Goal: Task Accomplishment & Management: Use online tool/utility

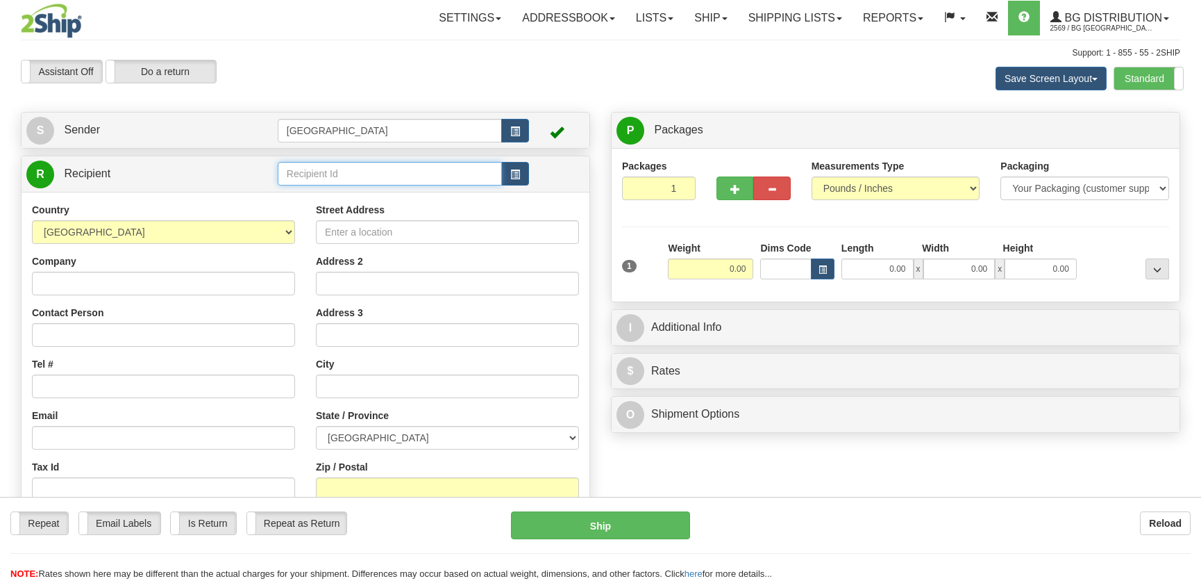
click at [326, 185] on input "text" at bounding box center [390, 174] width 224 height 24
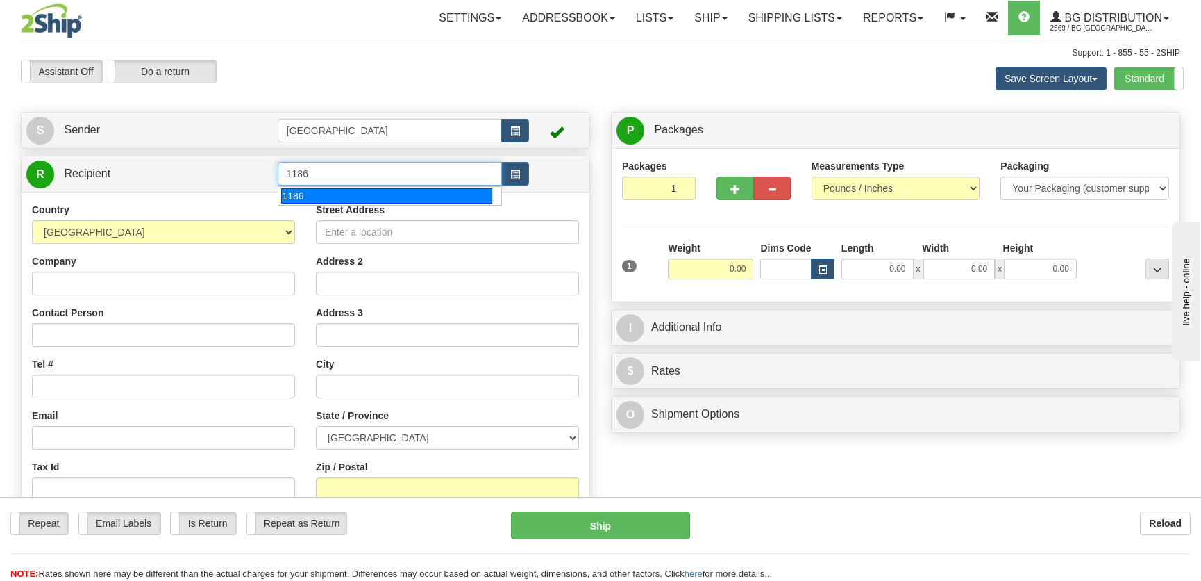
click at [347, 191] on div "1186" at bounding box center [386, 195] width 210 height 15
type input "1186"
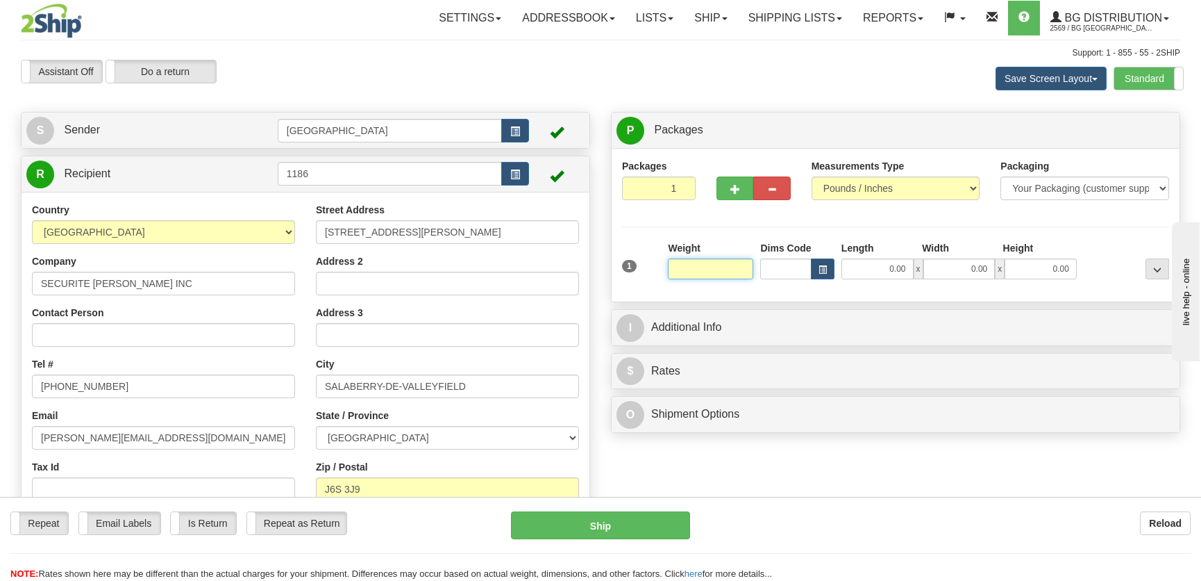
click at [735, 266] on input "text" at bounding box center [710, 268] width 85 height 21
type input "5.00"
type input "9.00"
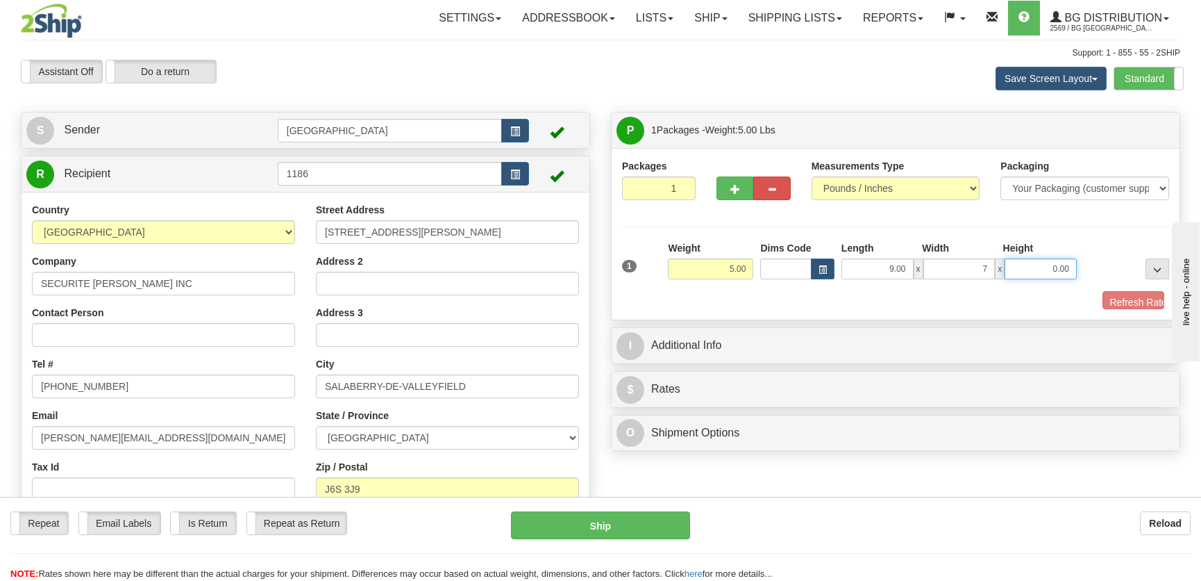
type input "7.00"
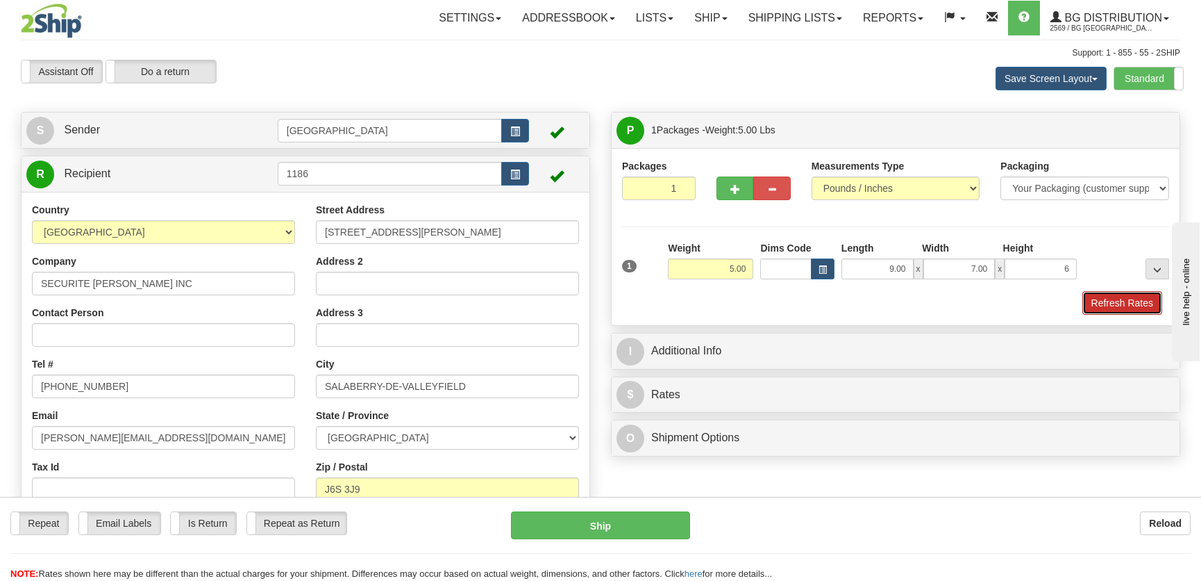
type input "6.00"
click at [1146, 308] on button "Refresh Rates" at bounding box center [1123, 303] width 80 height 24
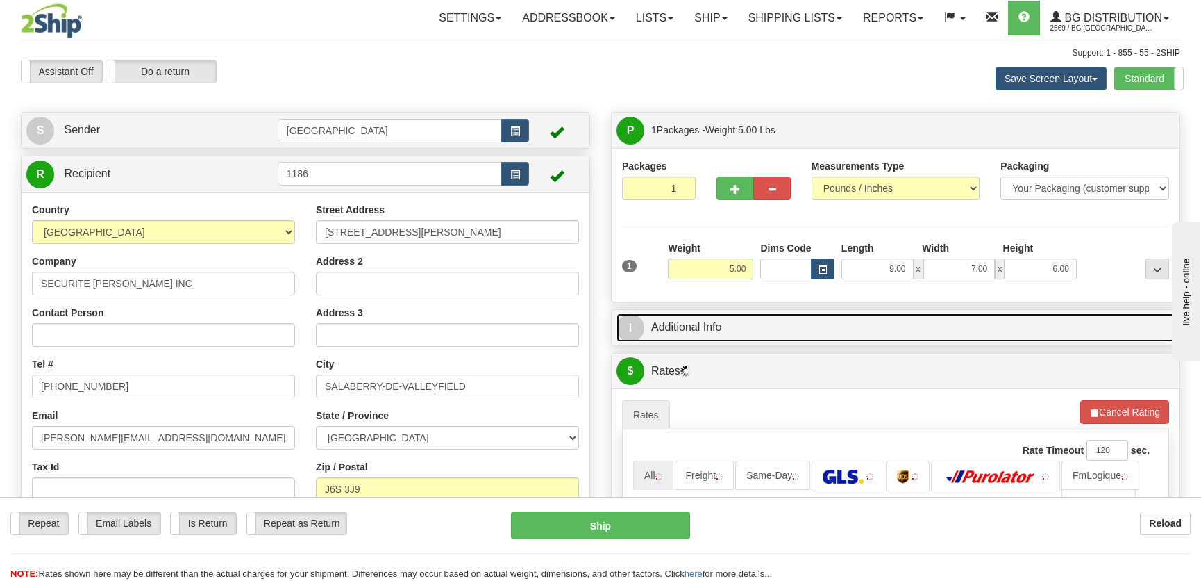
click at [1048, 317] on link "I Additional Info" at bounding box center [896, 327] width 558 height 28
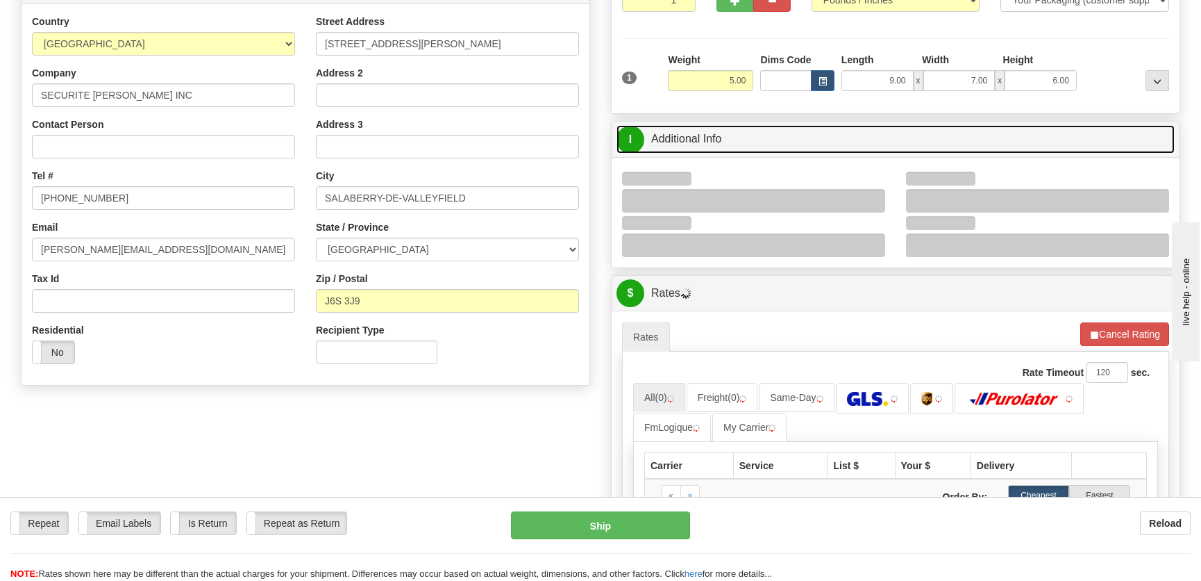
scroll to position [189, 0]
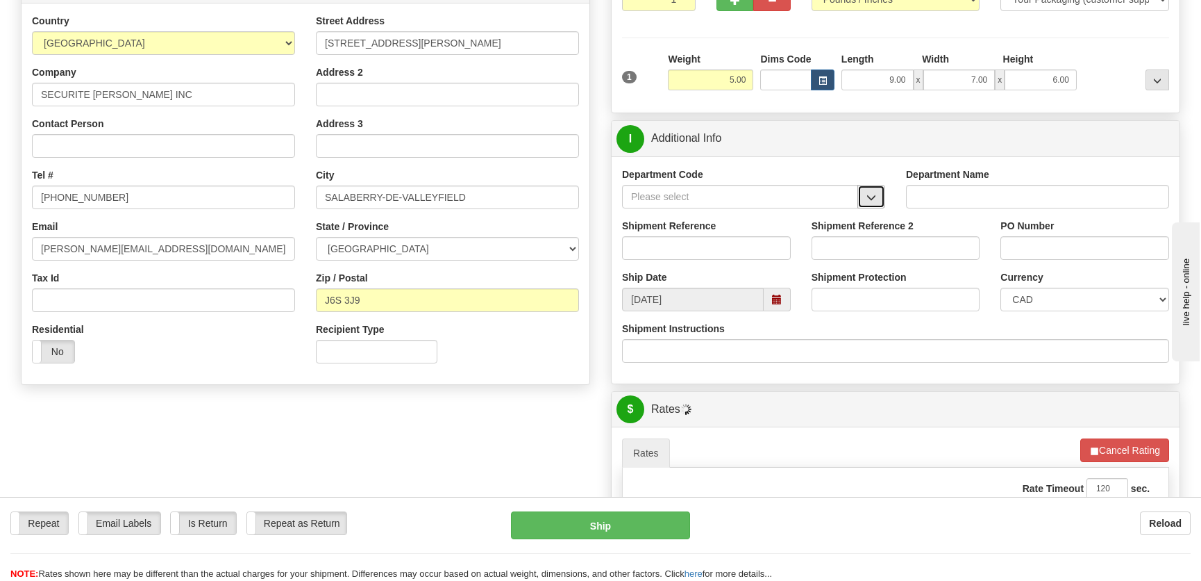
click at [868, 197] on span "button" at bounding box center [872, 197] width 10 height 9
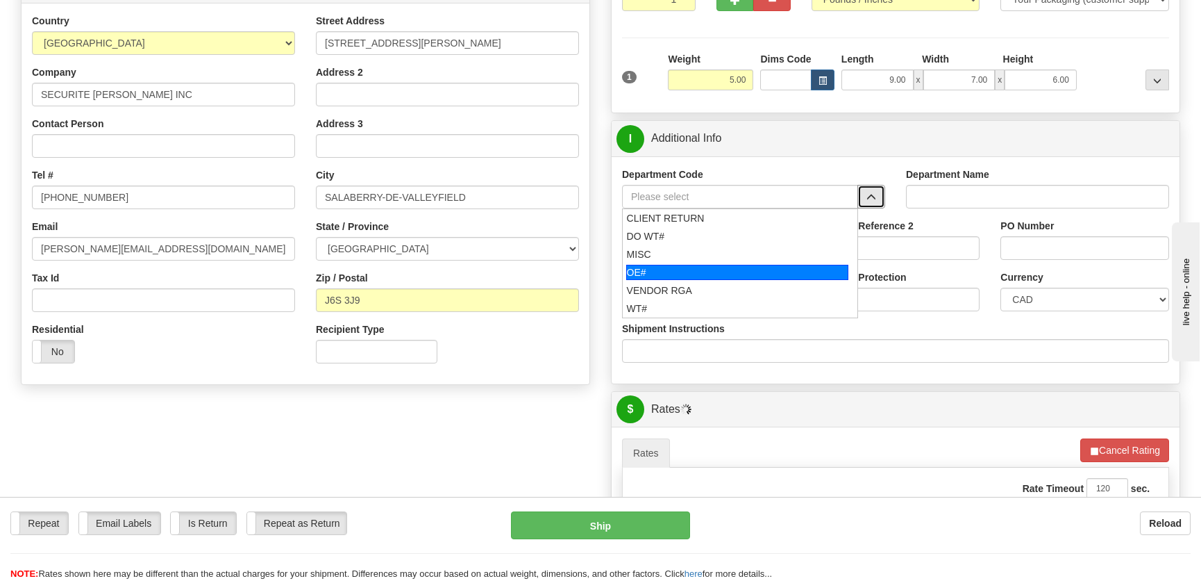
click at [699, 270] on div "OE#" at bounding box center [737, 272] width 223 height 15
type input "OE#"
type input "ORDERS"
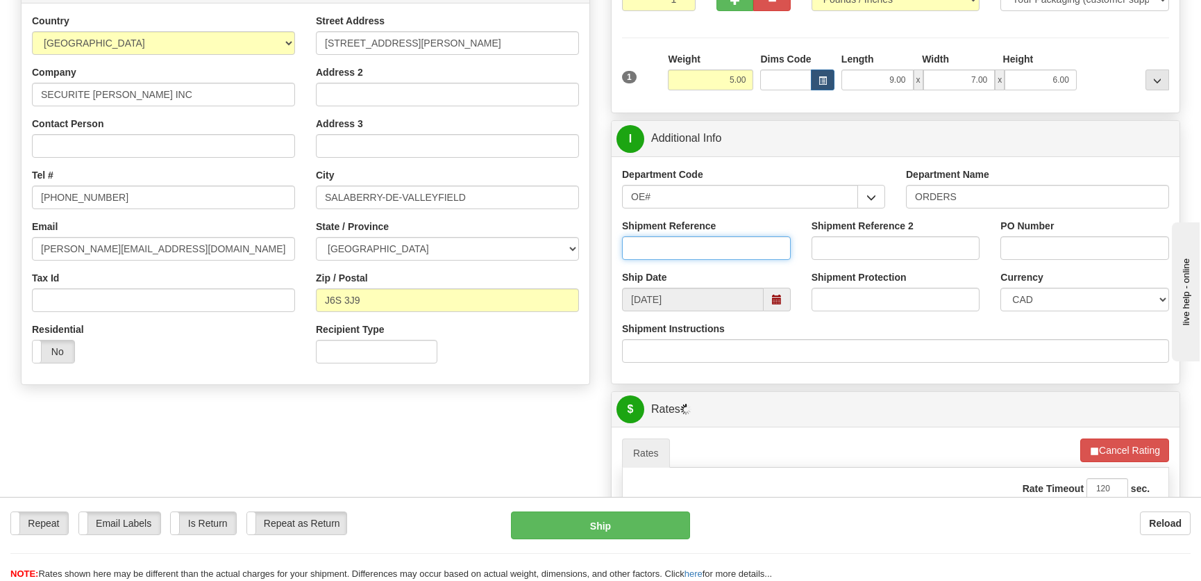
click at [709, 250] on input "Shipment Reference" at bounding box center [706, 248] width 169 height 24
type input "50321801-08,50323906-00"
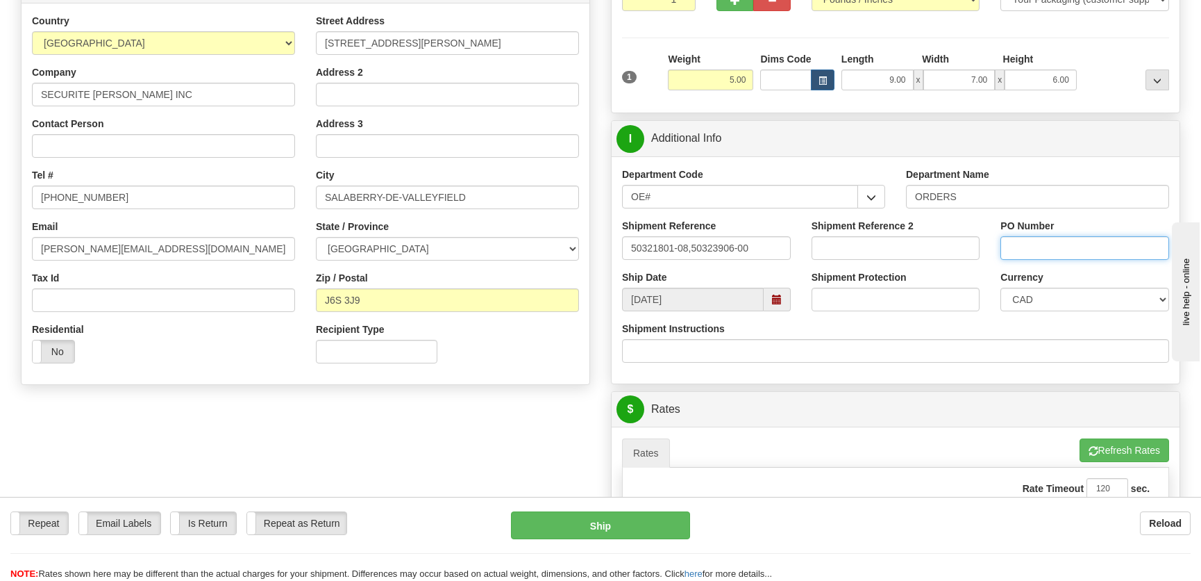
click at [1072, 251] on input "PO Number" at bounding box center [1085, 248] width 169 height 24
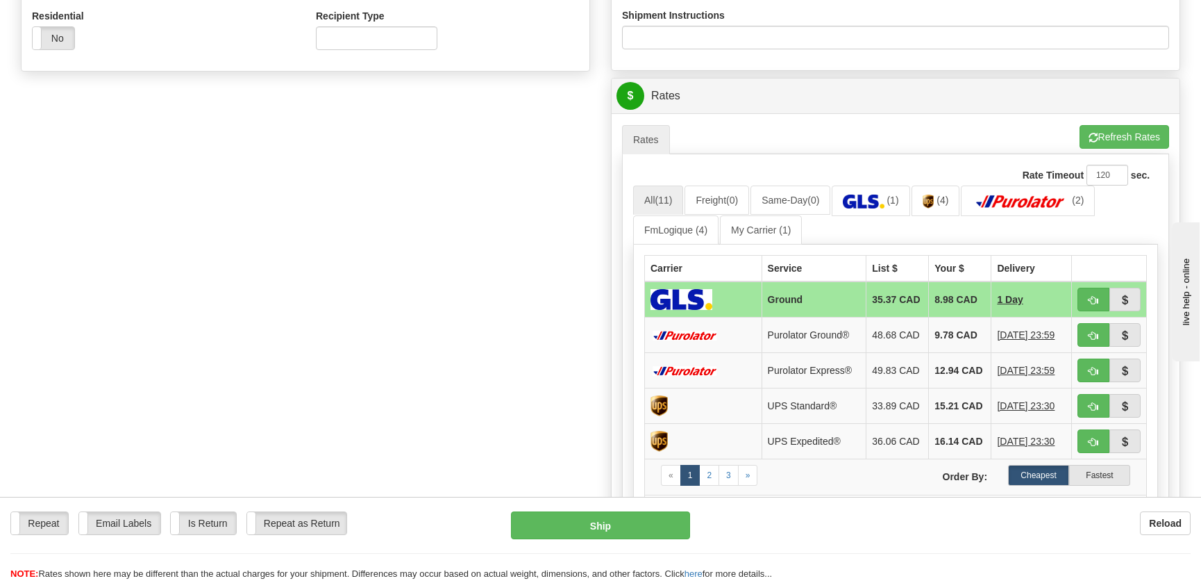
scroll to position [505, 0]
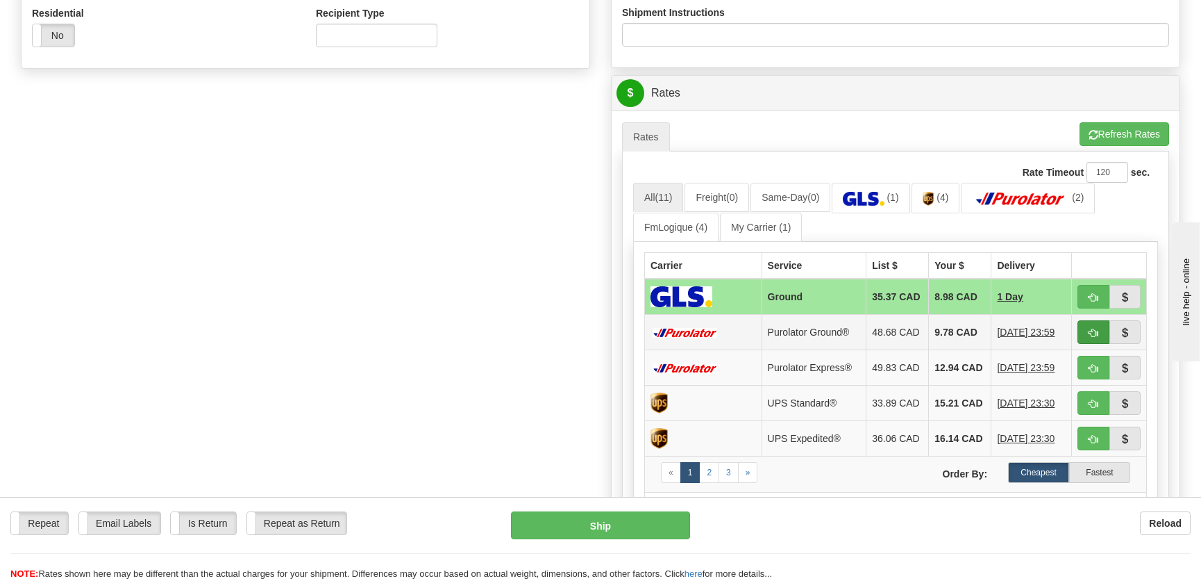
type input "."
click at [1086, 331] on button "button" at bounding box center [1094, 332] width 32 height 24
type input "260"
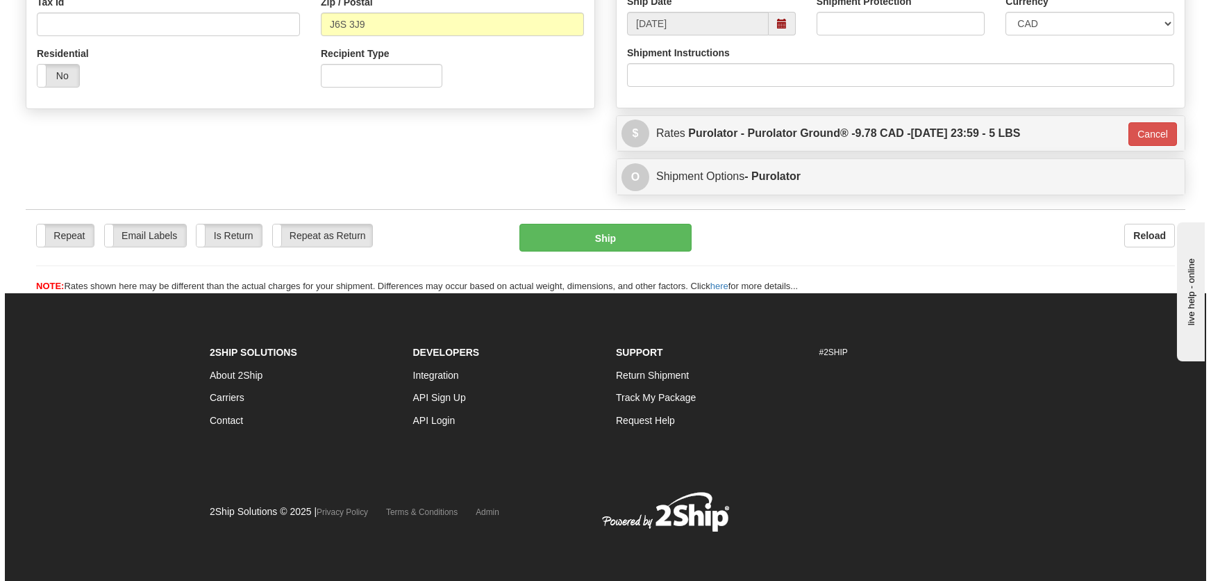
scroll to position [465, 0]
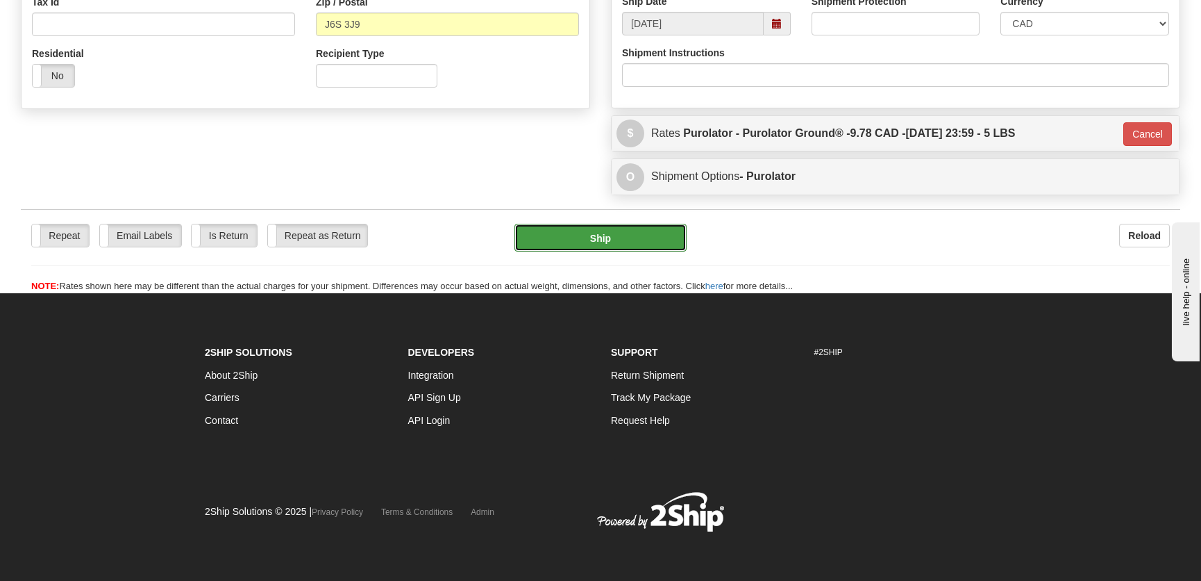
click at [652, 238] on button "Ship" at bounding box center [601, 238] width 172 height 28
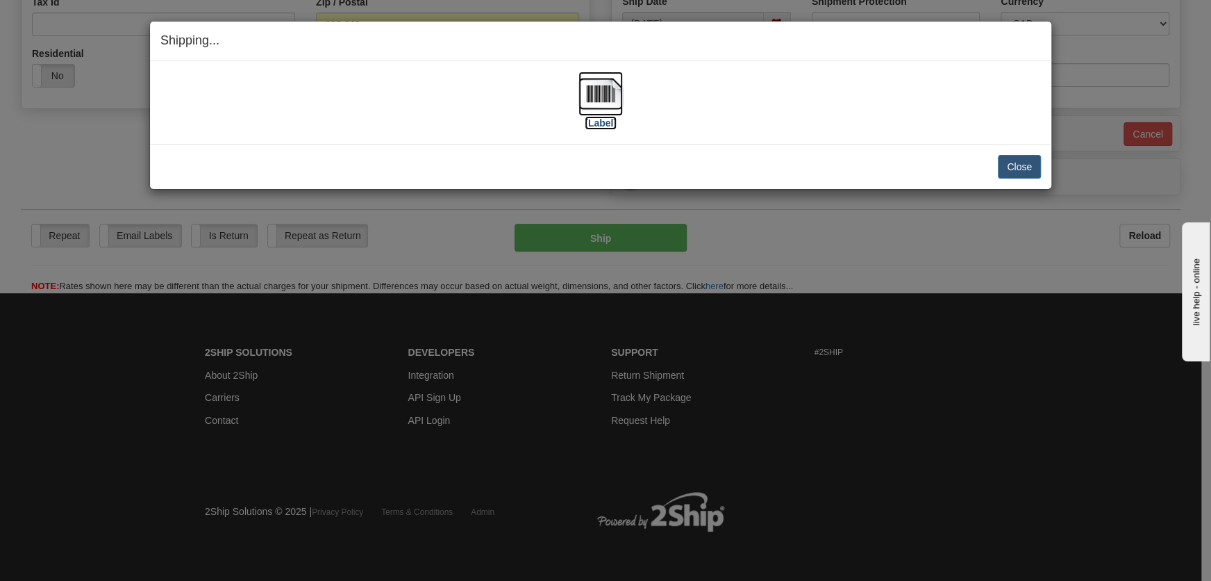
click at [597, 97] on img at bounding box center [600, 94] width 44 height 44
click at [1005, 176] on button "Close" at bounding box center [1019, 167] width 43 height 24
click at [1015, 166] on button "Close" at bounding box center [1019, 167] width 43 height 24
